Goal: Task Accomplishment & Management: Complete application form

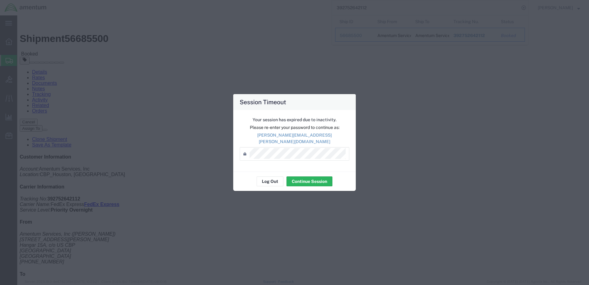
drag, startPoint x: 309, startPoint y: 170, endPoint x: 312, endPoint y: 172, distance: 3.9
click at [311, 173] on div "Log Out Continue Session" at bounding box center [294, 180] width 123 height 19
click at [308, 176] on button "Continue Session" at bounding box center [310, 181] width 46 height 10
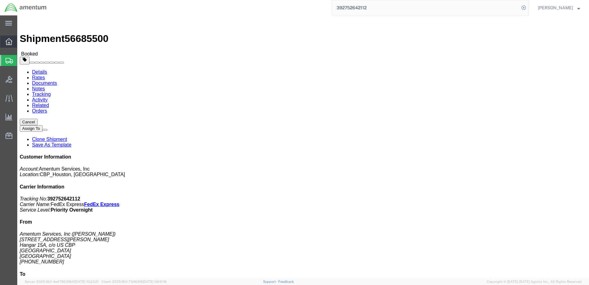
click at [10, 44] on icon at bounding box center [9, 41] width 7 height 7
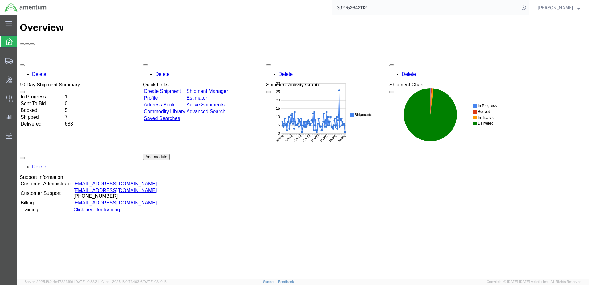
click at [161, 88] on link "Create Shipment" at bounding box center [162, 90] width 37 height 5
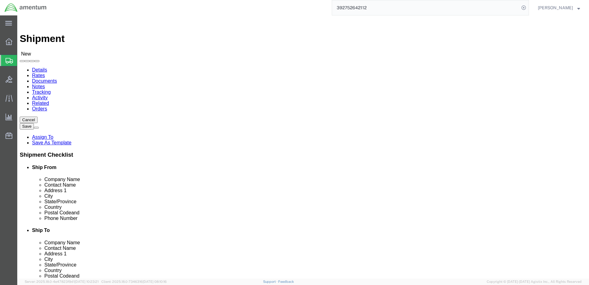
select select
click input "text"
type input "[DATE]"
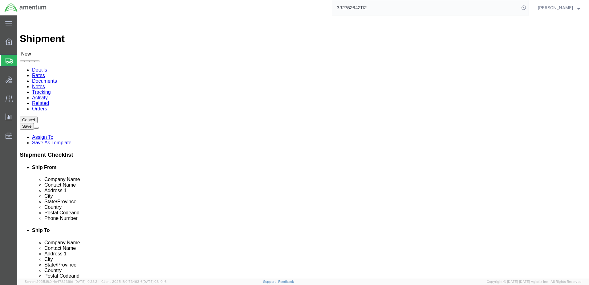
click p "- Amentum Services, Inc - ([PERSON_NAME]) NASOC [GEOGRAPHIC_DATA], [STREET_ADDR…"
select select
type input "Amentum Services, Inc"
type input "[PERSON_NAME]"
type input "NASOC [DATE]"
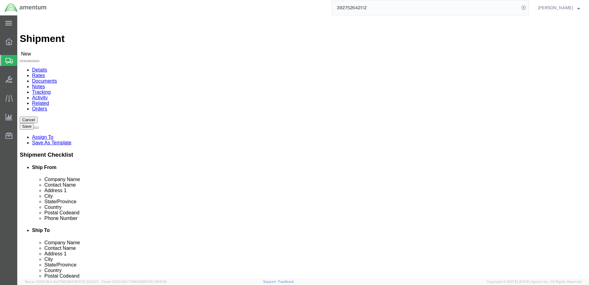
type input "[STREET_ADDRESS] NAS"
type input "[DATE]"
type input "78419"
select select "[GEOGRAPHIC_DATA]"
type input "[DATE]"
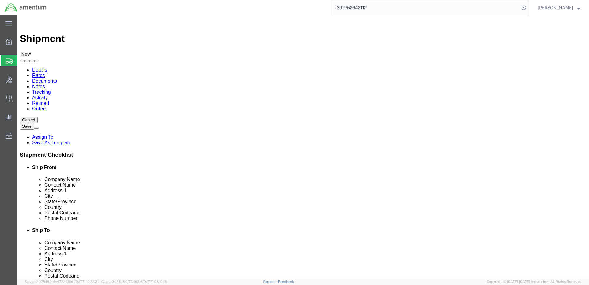
select select
click input "[PERSON_NAME]"
type input "[PERSON_NAME] c/o [PERSON_NAME]"
type input "NCC"
select select "69291"
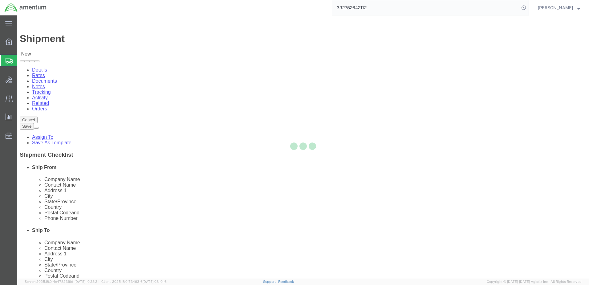
select select "[GEOGRAPHIC_DATA]"
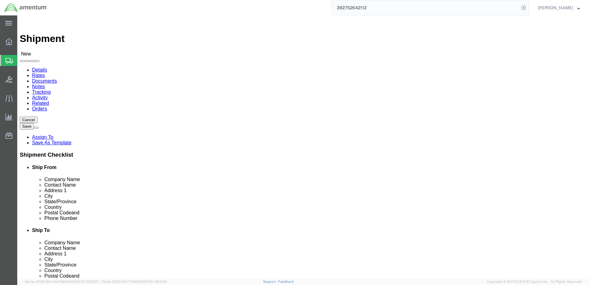
click input "text"
type input "[PERSON_NAME] c/o [PERSON_NAME]"
type input "my"
select select "MYPROFILE"
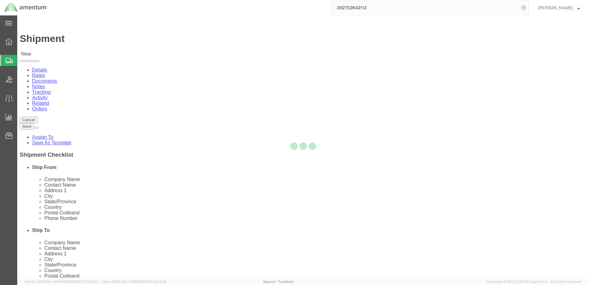
type input "Amentum Services, Inc."
type input "[PERSON_NAME]"
type input "Hangar 1002, [GEOGRAPHIC_DATA]"
type input "[GEOGRAPHIC_DATA]"
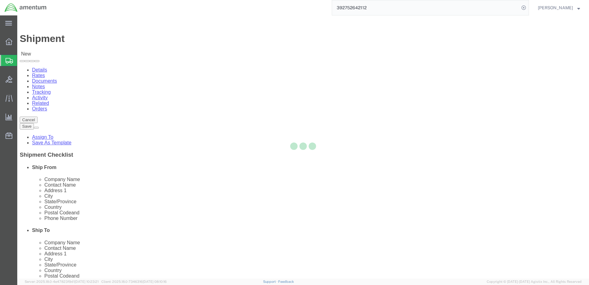
type input "32212"
type input "9049806801"
type input "[PERSON_NAME][EMAIL_ADDRESS][PERSON_NAME][DOMAIN_NAME]"
checkbox input "true"
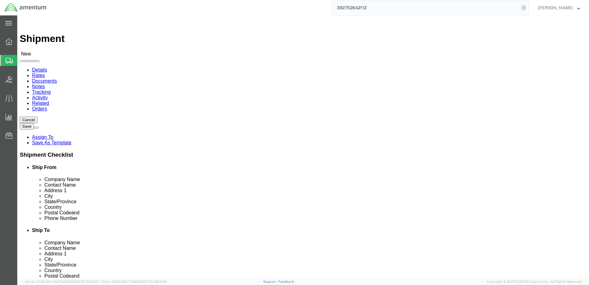
select select "FL"
click input "[PERSON_NAME]"
type input "Colt Checkers / [PERSON_NAME]"
type input "ncc"
select select "69291"
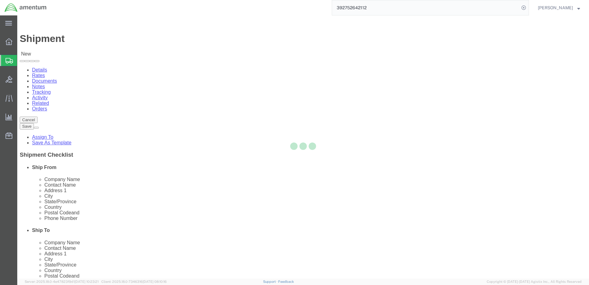
type input "Amentum Services, Inc"
type input "NASOC [DATE]"
type input "[STREET_ADDRESS] NAS"
type input "[DATE]"
type input "78419"
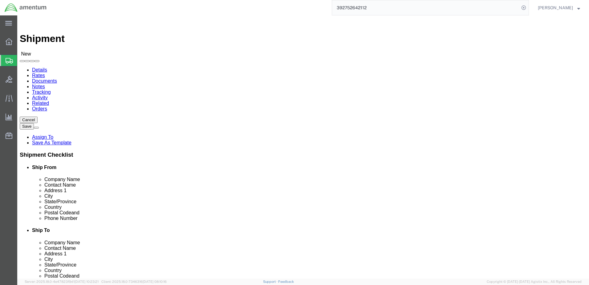
select select "[GEOGRAPHIC_DATA]"
click input "text"
type input "[PERSON_NAME] c/o [PERSON_NAME]"
click input "text"
type input "[PHONE_NUMBER]"
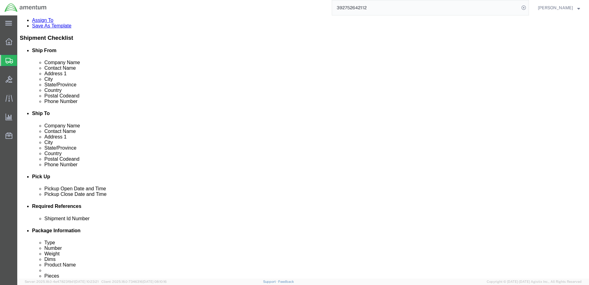
scroll to position [123, 0]
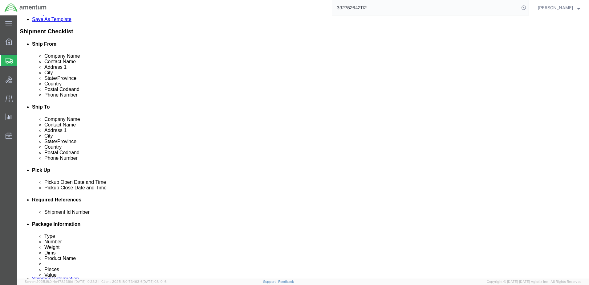
click div "[DATE] 3:00 PM"
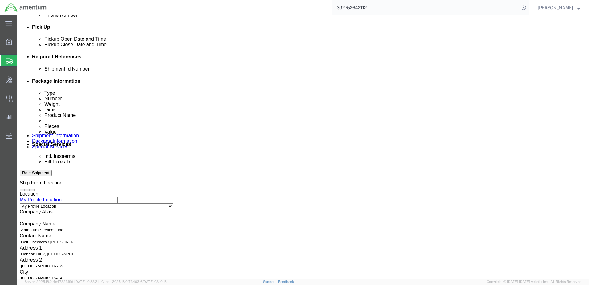
click input "3:00 PM"
type input "8:30 PM"
click button "Apply"
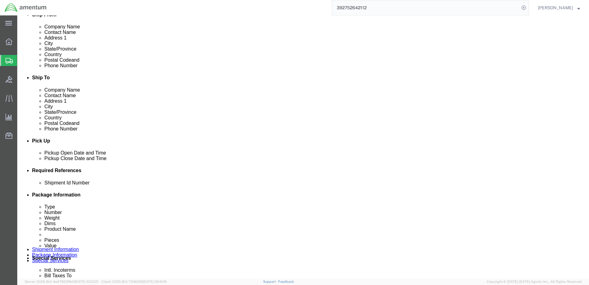
scroll to position [143, 0]
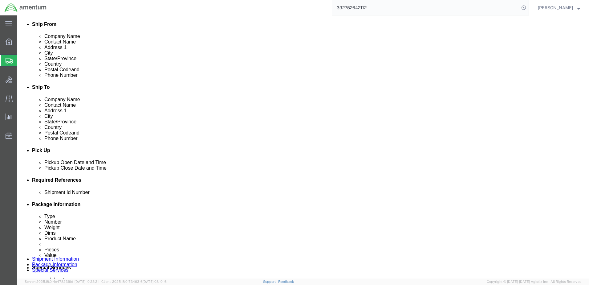
click div "[DATE] 9:30 PM"
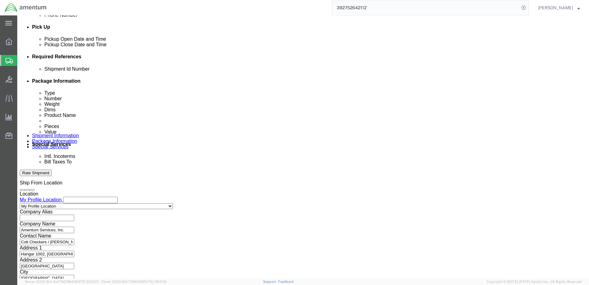
type input "3:30 PM"
click button "Apply"
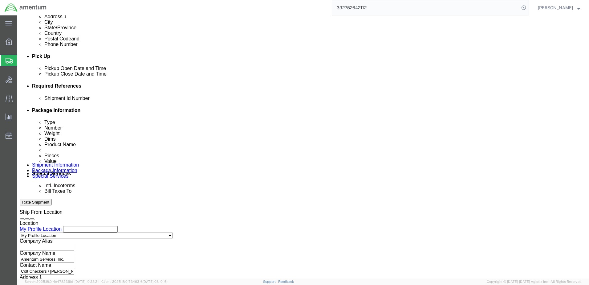
scroll to position [143, 0]
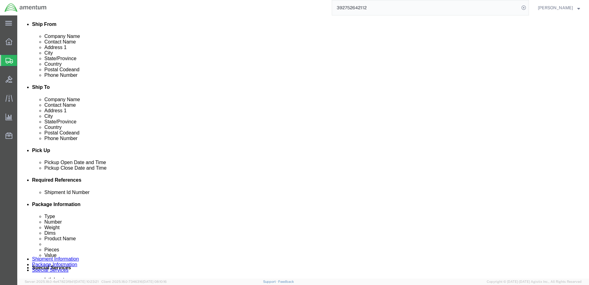
click div "[DATE] 8:30 PM"
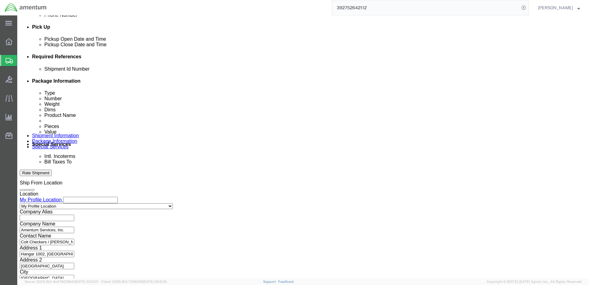
click input "8:30 PM"
type input "8:30 AM"
click button "Apply"
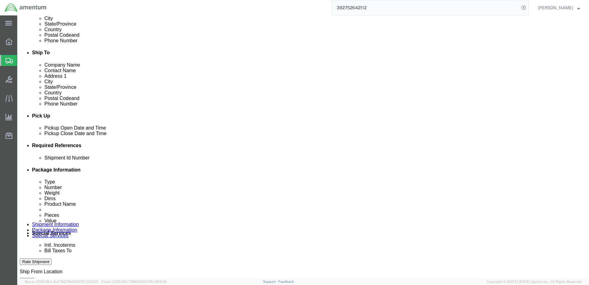
scroll to position [174, 0]
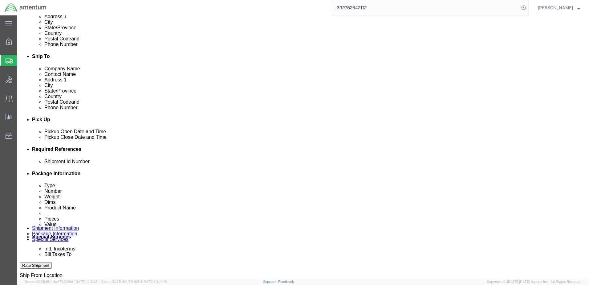
click div "[DATE] 9:30 PM"
click button "Apply"
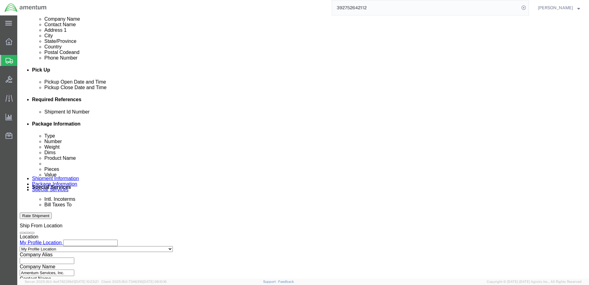
scroll to position [236, 0]
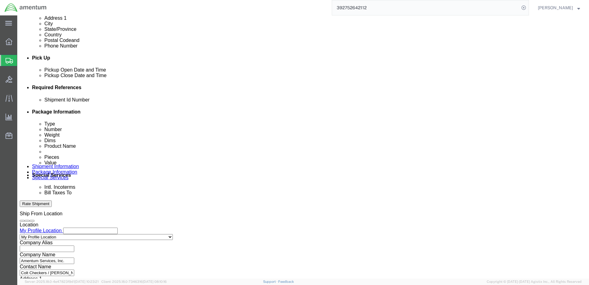
click select "Select Air Less than Truckload Multi-Leg Ocean Freight Rail Small Parcel Truckl…"
select select "SMAL"
click select "Select Air Less than Truckload Multi-Leg Ocean Freight Rail Small Parcel Truckl…"
click input "text"
type input "5245EJA11T"
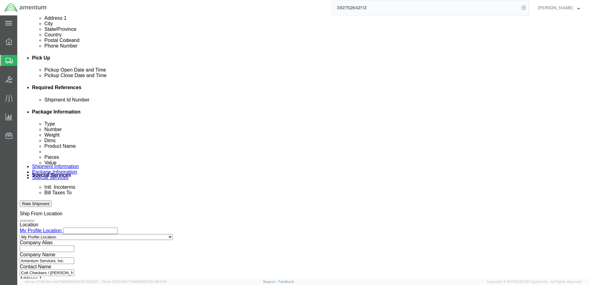
click button "Add reference"
click select "Select Account Type Activity ID Airline Appointment Number ASN Batch Request # …"
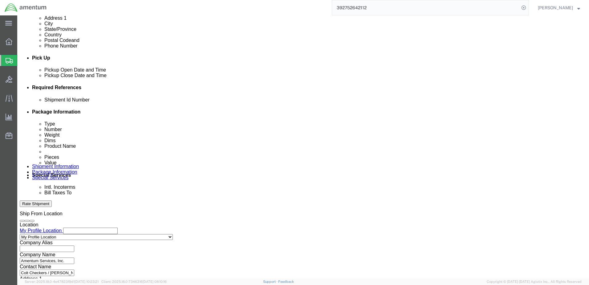
select select "DEPT"
click select "Select Account Type Activity ID Airline Appointment Number ASN Batch Request # …"
click input "text"
type input "CBP"
click select "Select Account Type Activity ID Airline Appointment Number ASN Batch Request # …"
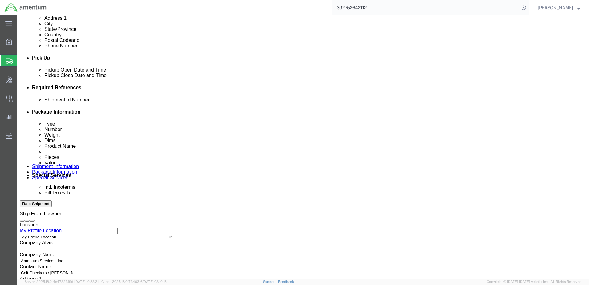
select select "GLCD"
click select "Select Account Type Activity ID Airline Appointment Number ASN Batch Request # …"
select select "PROJNUM"
click select "Select Account Type Activity ID Airline Appointment Number ASN Batch Request # …"
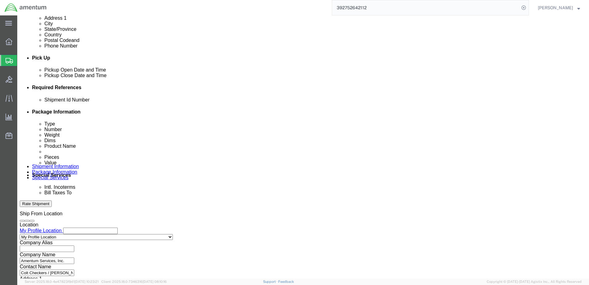
click select "Select Account Type Activity ID Airline Appointment Number ASN Batch Request # …"
select select "CUSTREF"
click select "Select Account Type Activity ID Airline Appointment Number ASN Batch Request # …"
click input "text"
type input "SOFTWARE CD"
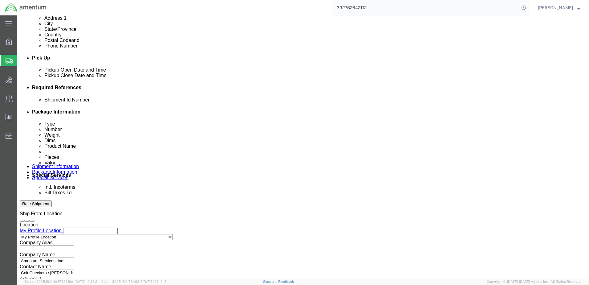
click input "text"
paste input "6118.03.03.2219.000.EJA.0000"
type input "6118.03.03.2219.000.EJA.0000"
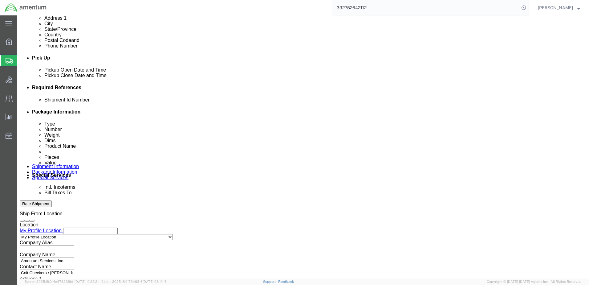
click input "text"
paste input "6118.03.03.2219.000.EJA.0000"
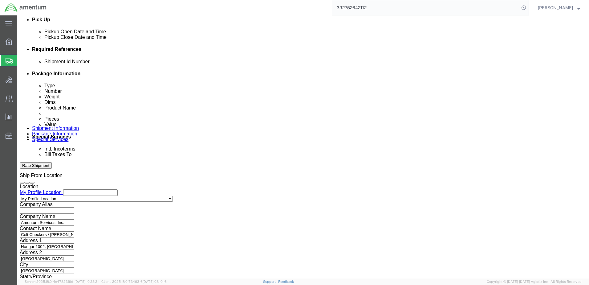
scroll to position [278, 0]
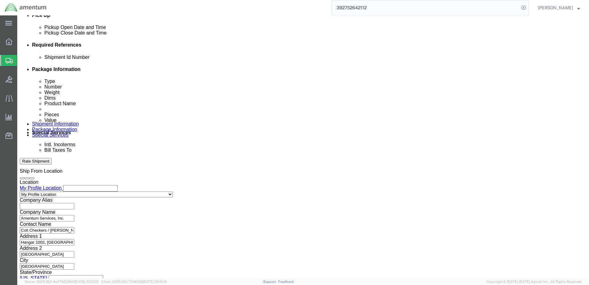
type input "6118.03.03.2219.000.EJA.0000"
click button "Continue"
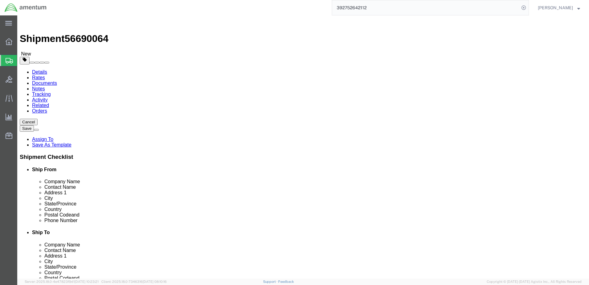
click select "Select Bale(s) Basket(s) Bolt(s) Bottle(s) Buckets Bulk Bundle(s) Can(s) Cardbo…"
select select "SBX"
click select "Select Bale(s) Basket(s) Bolt(s) Bottle(s) Buckets Bulk Bundle(s) Can(s) Cardbo…"
type input "12.25"
type input "11.00"
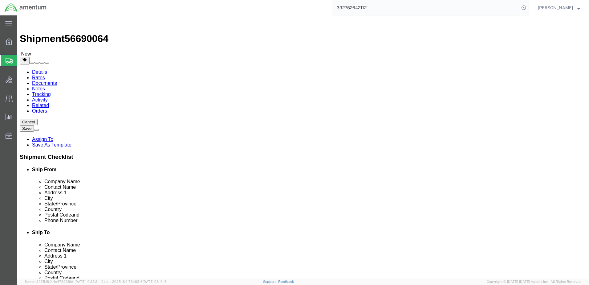
type input "1.50"
click input "0.00"
type input "1.00"
click link "Add Content"
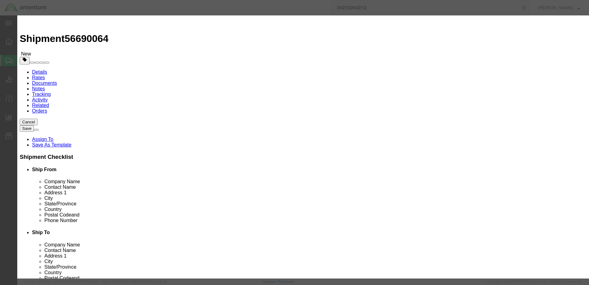
click input "text"
type input "SOFTWARE CD for Seaspray 7000E"
drag, startPoint x: 190, startPoint y: 57, endPoint x: 179, endPoint y: 56, distance: 11.2
click div "0"
type input "1"
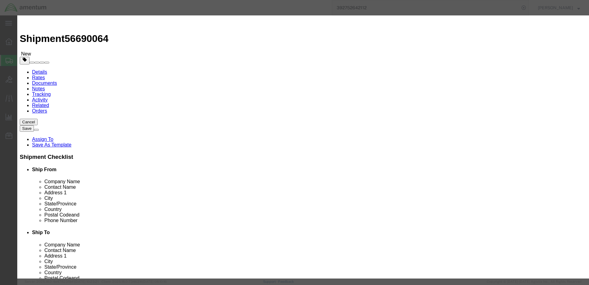
type input "100.00"
select select "USD"
select select "250"
type textarea "f"
type textarea "Fragile. Handle with care!"
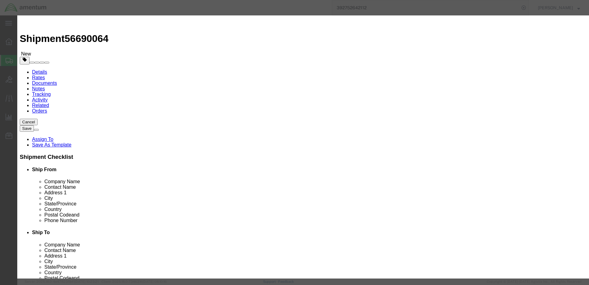
click input "text"
paste input "6118.03.03.2219.000.EJA.0000"
type input "6118.03.03.2219.000.EJA.0000"
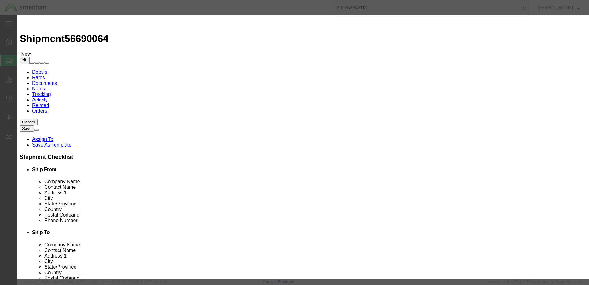
click input "text"
paste input "6118.03.03.2219.000.EJA.0000"
type input "6118.03.03.2219.000.EJA.0000"
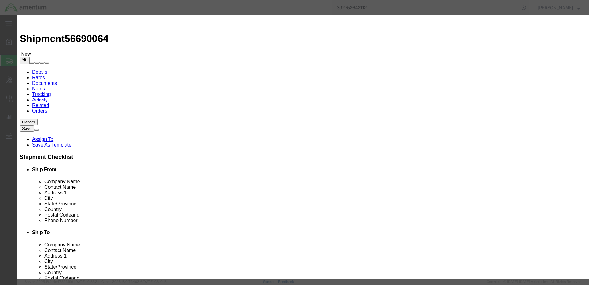
click select "Select Account Type Activity ID Airline Appointment Number ASN Batch Number Bil…"
select select "GLCD"
click select "Select Account Type Activity ID Airline Appointment Number ASN Batch Number Bil…"
select select "PROJNUM"
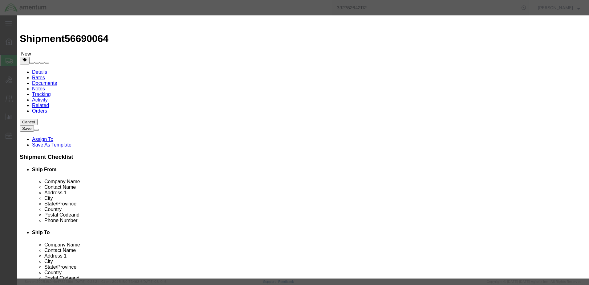
click select "Select Account Type Activity ID Airline Appointment Number ASN Batch Number Bil…"
click button "Save & Close"
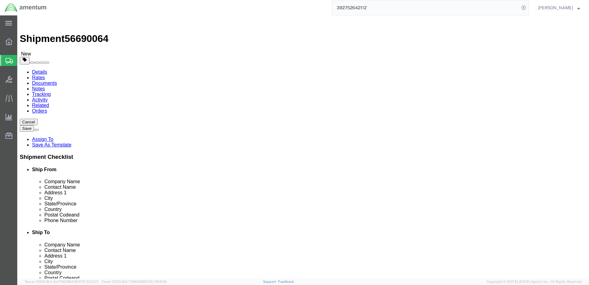
click button "Rate Shipment"
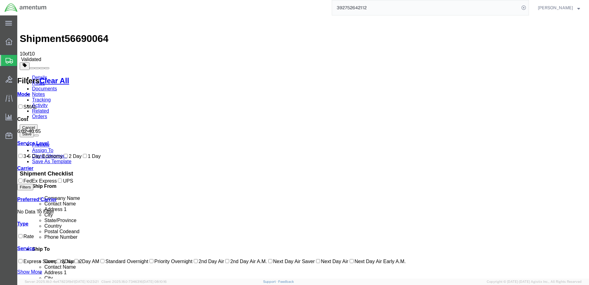
drag, startPoint x: 384, startPoint y: 137, endPoint x: 366, endPoint y: 129, distance: 19.0
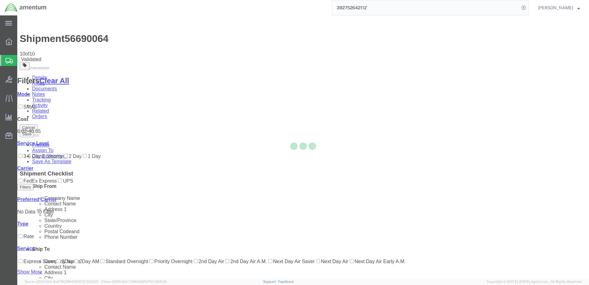
click at [377, 125] on div at bounding box center [303, 146] width 572 height 263
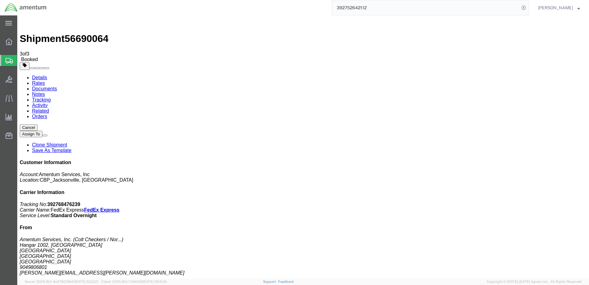
checkbox input "true"
select select "1"
